Goal: Task Accomplishment & Management: Use online tool/utility

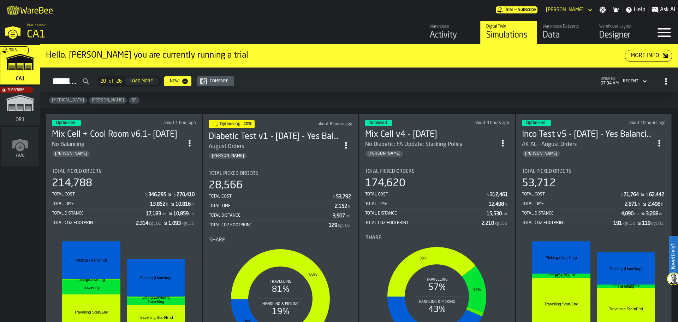
click at [273, 144] on div "August Orders" at bounding box center [274, 146] width 131 height 8
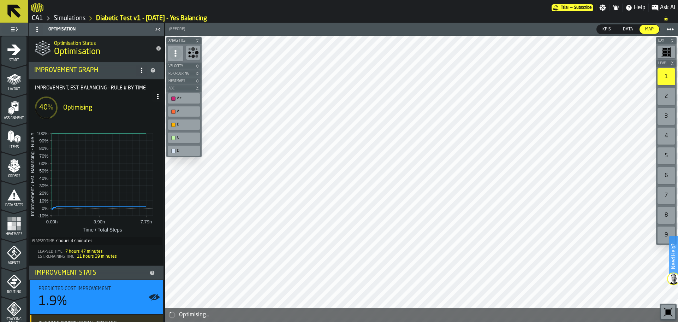
click at [153, 100] on span at bounding box center [157, 96] width 11 height 11
click at [137, 107] on div "Show Run Options" at bounding box center [134, 110] width 46 height 8
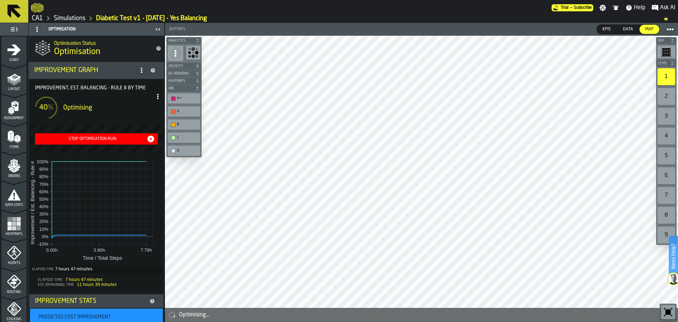
click at [109, 139] on div "Stop Optimisation Run" at bounding box center [92, 138] width 109 height 5
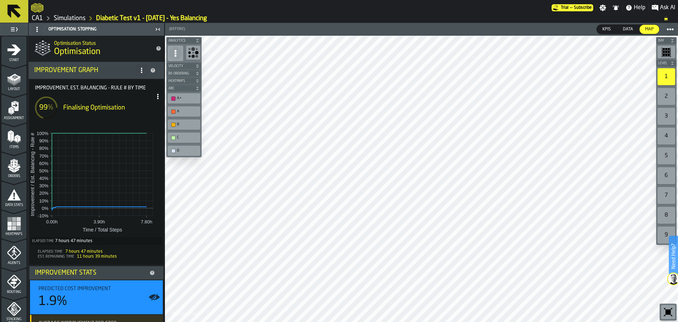
click at [12, 12] on icon at bounding box center [14, 11] width 17 height 17
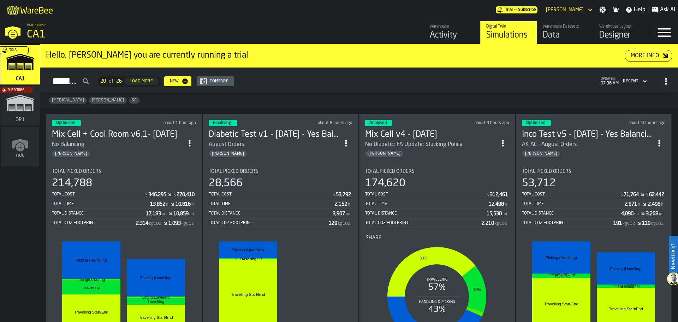
click at [424, 153] on div "[PERSON_NAME]" at bounding box center [430, 153] width 131 height 7
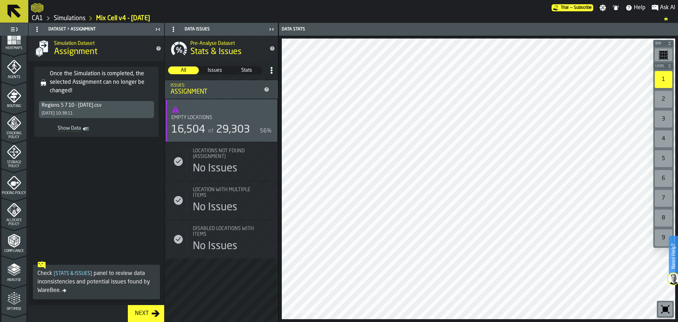
scroll to position [236, 0]
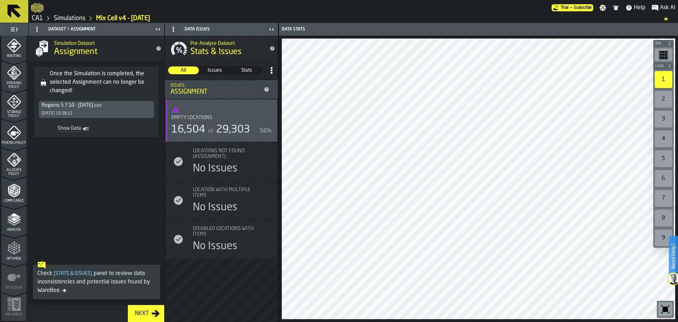
click at [8, 252] on icon "menu Optimise" at bounding box center [14, 248] width 14 height 14
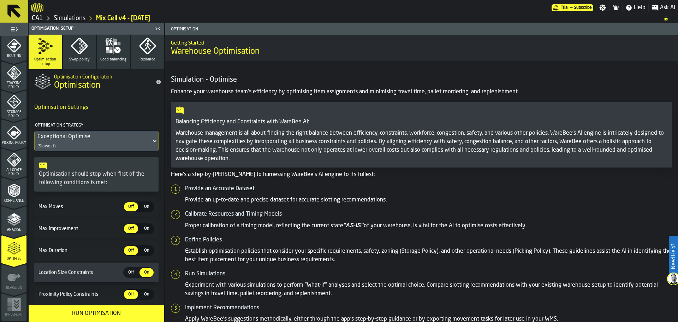
click at [114, 41] on icon "button" at bounding box center [115, 40] width 3 height 3
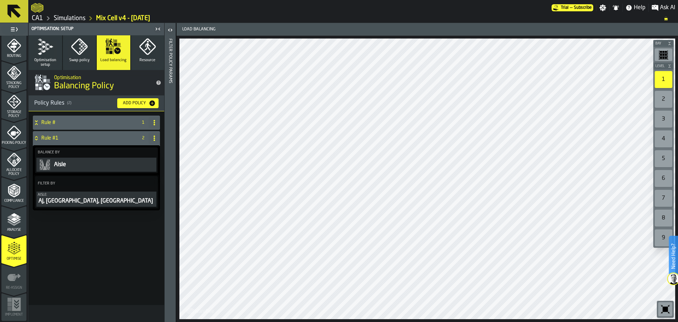
click at [0, 0] on icon "PolicyFilterItem-Aisle" at bounding box center [0, 0] width 0 height 0
click at [155, 137] on icon at bounding box center [154, 138] width 6 height 6
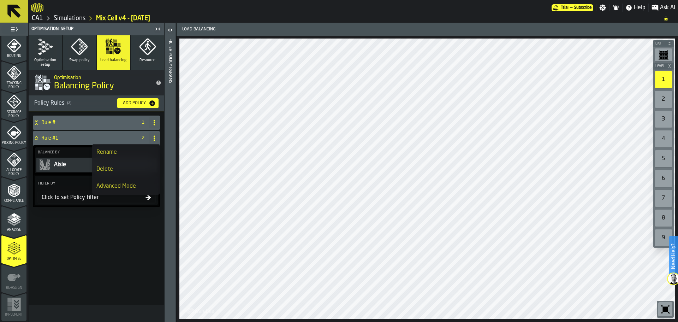
click at [129, 167] on div "Delete" at bounding box center [125, 169] width 59 height 8
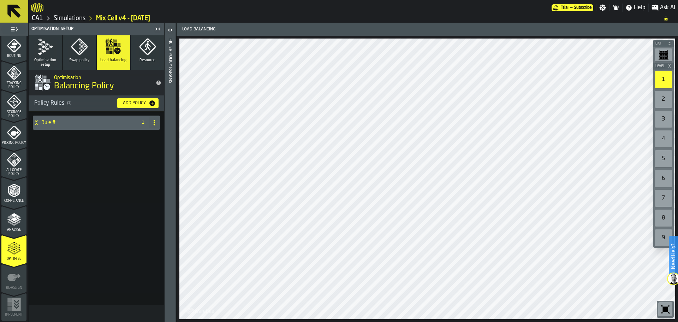
click at [97, 127] on div "Rule #" at bounding box center [84, 122] width 102 height 14
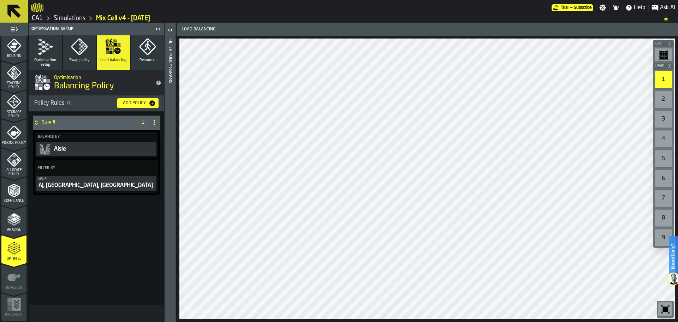
click at [155, 126] on span at bounding box center [154, 122] width 11 height 11
click at [105, 216] on div "Rule # 1 Balance By Aisle Filter By [PERSON_NAME]: [PERSON_NAME], MA, MB" at bounding box center [97, 208] width 136 height 194
click at [46, 53] on icon "button" at bounding box center [45, 46] width 17 height 17
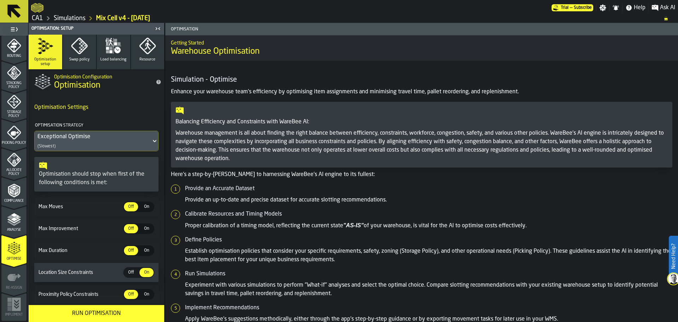
click at [101, 314] on div "Run Optimisation" at bounding box center [96, 313] width 127 height 8
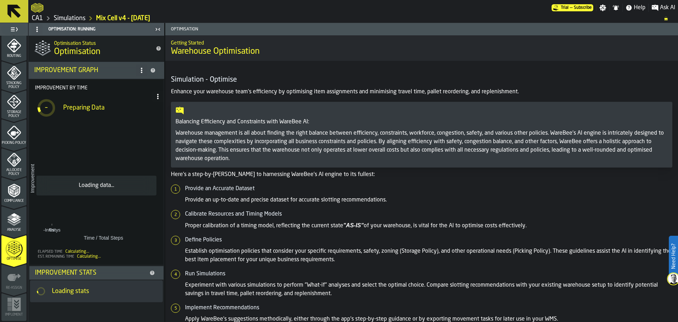
click at [8, 6] on icon at bounding box center [13, 11] width 13 height 13
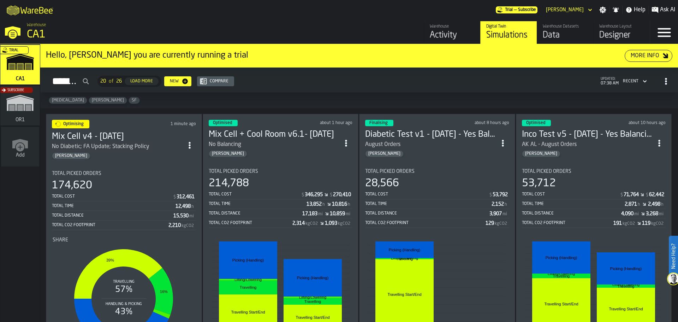
click at [414, 146] on div "August Orders" at bounding box center [430, 144] width 131 height 8
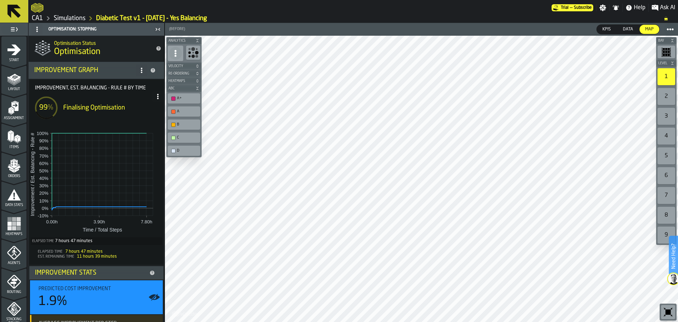
click at [16, 14] on icon at bounding box center [13, 11] width 13 height 13
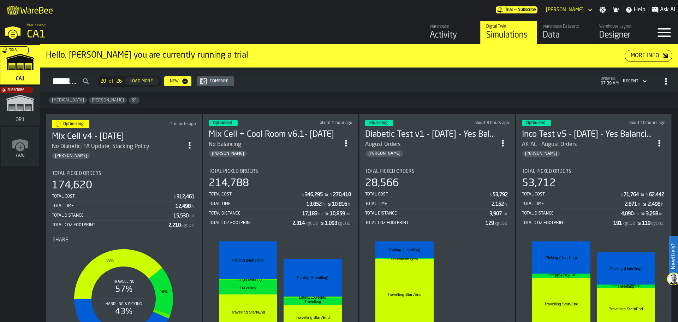
click at [428, 150] on div "[PERSON_NAME]" at bounding box center [430, 153] width 131 height 7
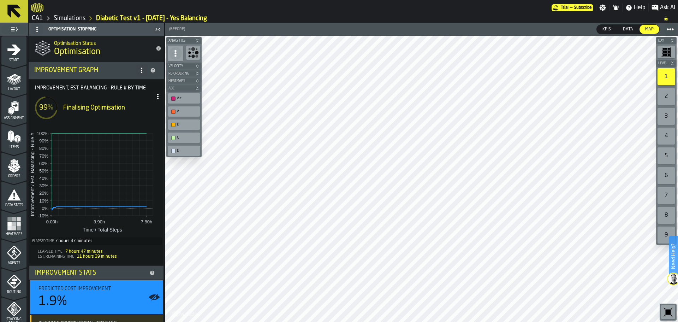
click at [17, 12] on icon at bounding box center [14, 11] width 17 height 17
